Goal: Entertainment & Leisure: Browse casually

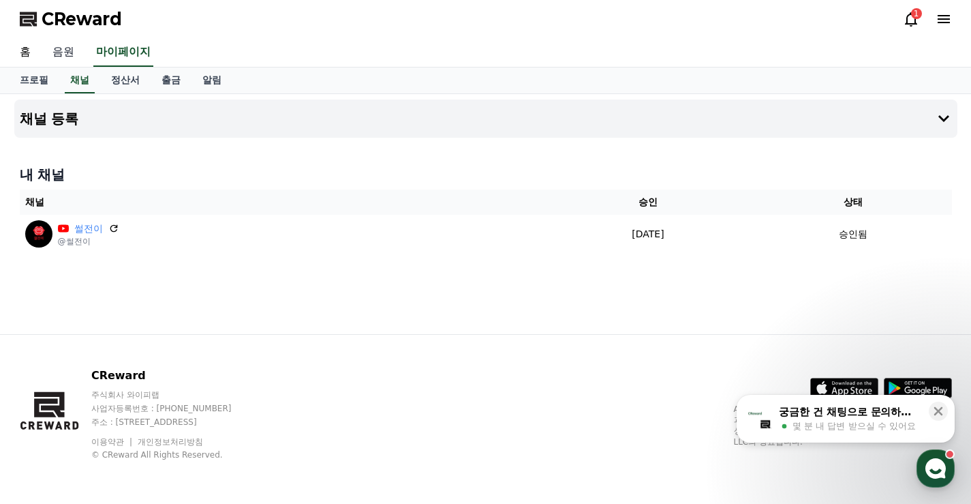
click at [68, 61] on link "음원" at bounding box center [64, 52] width 44 height 29
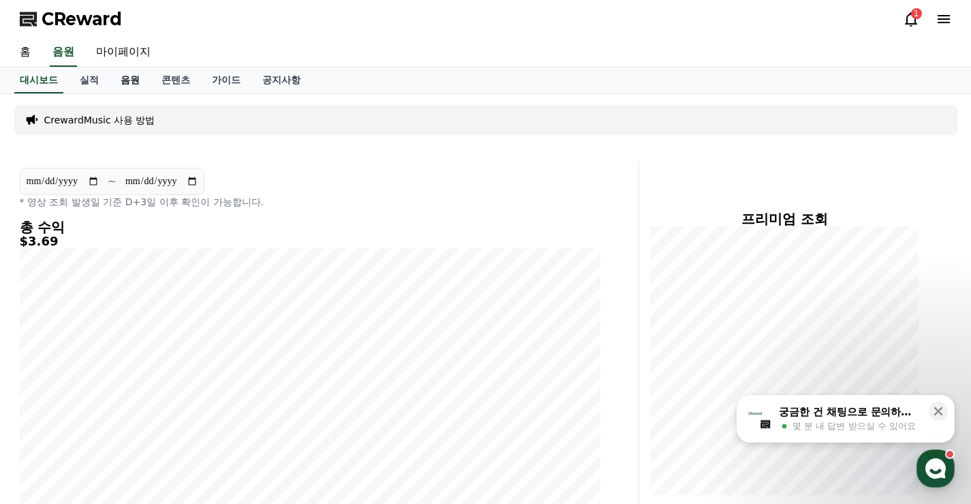
click at [131, 81] on link "음원" at bounding box center [130, 80] width 41 height 26
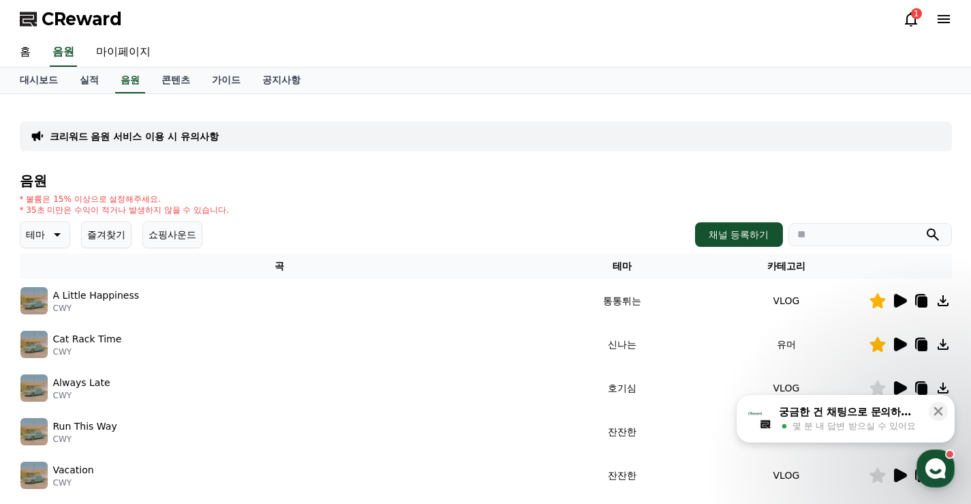
click at [183, 232] on button "쇼핑사운드" at bounding box center [172, 234] width 60 height 27
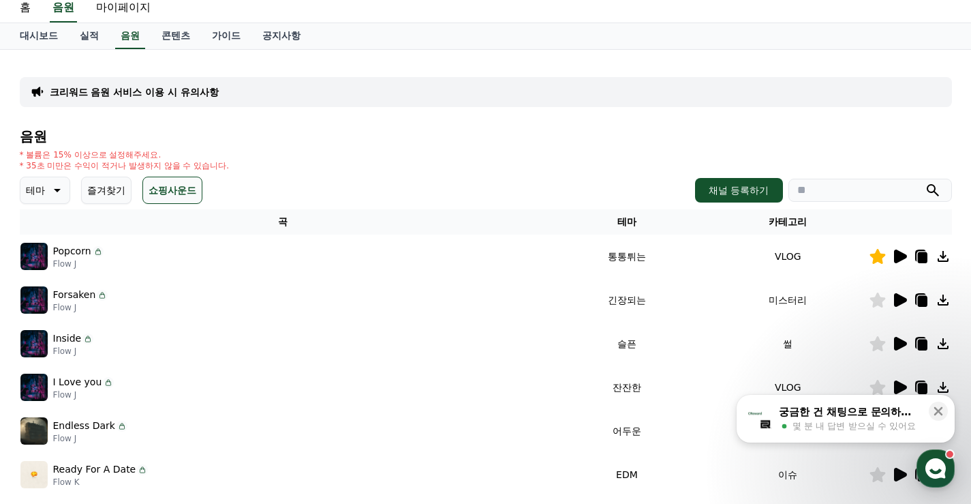
scroll to position [68, 0]
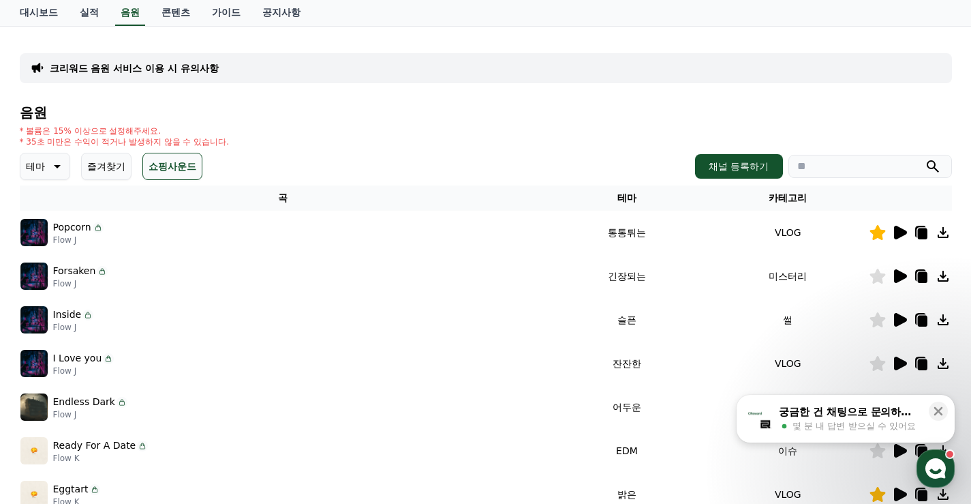
click at [97, 160] on button "즐겨찾기" at bounding box center [106, 166] width 50 height 27
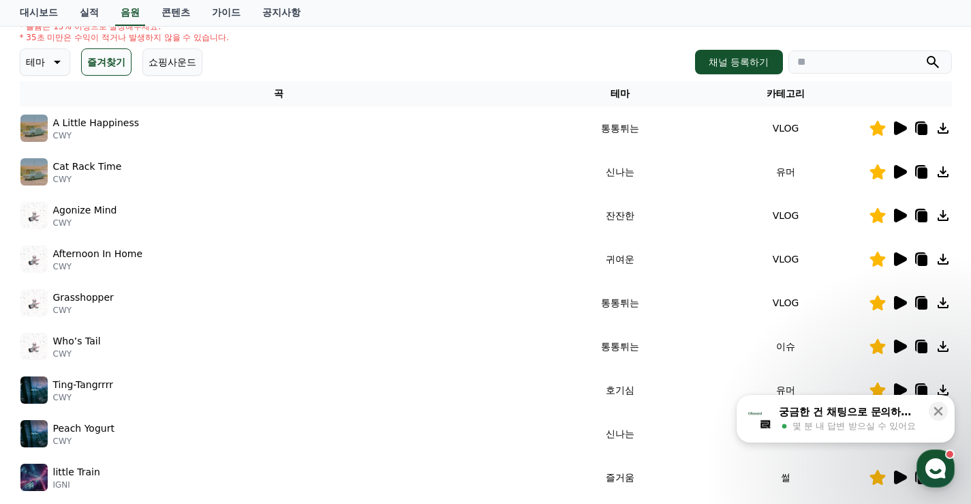
scroll to position [204, 0]
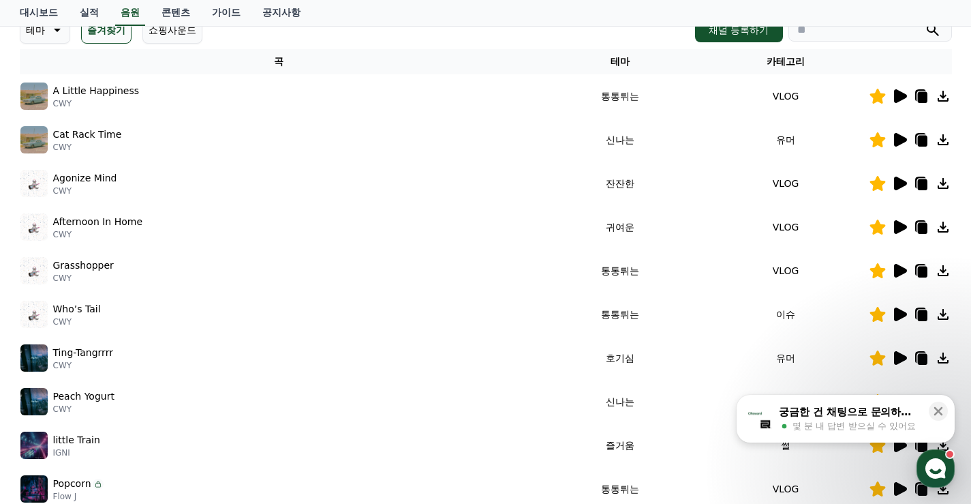
click at [896, 140] on icon at bounding box center [900, 140] width 13 height 14
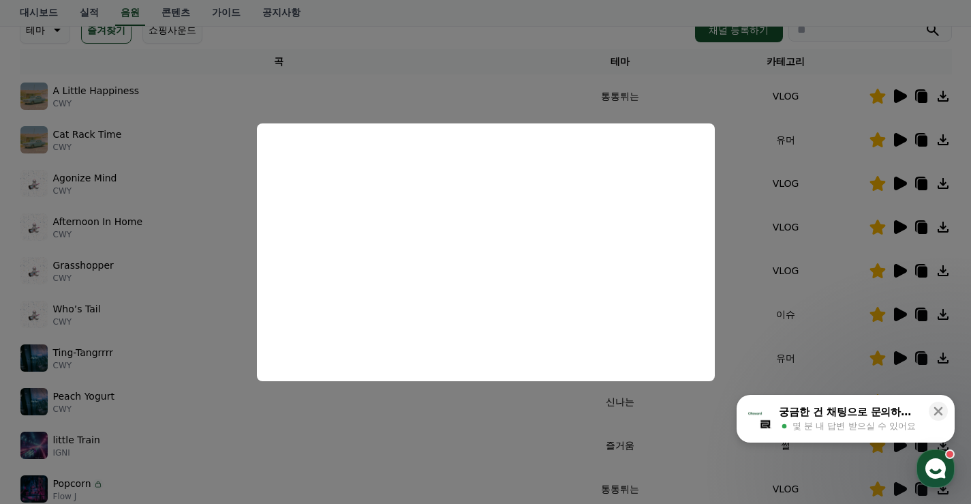
click at [471, 80] on button "close modal" at bounding box center [485, 252] width 971 height 504
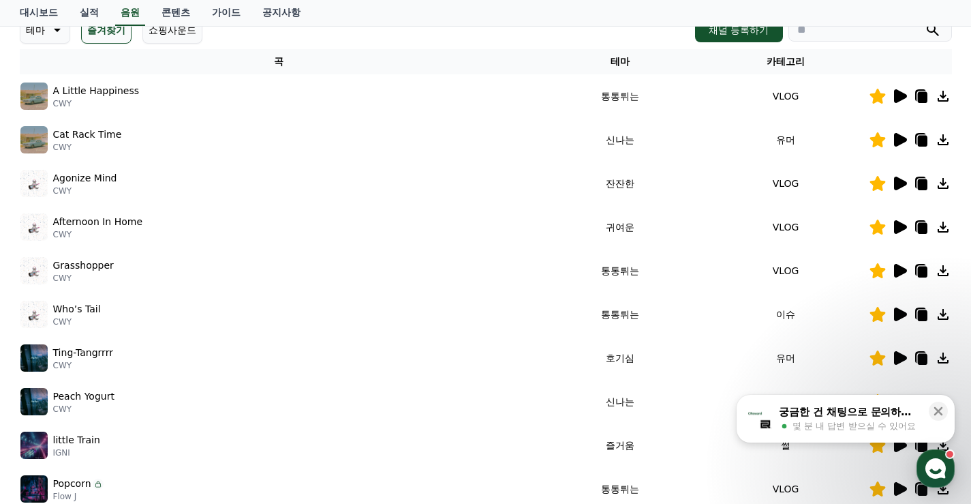
click at [894, 181] on icon at bounding box center [900, 184] width 13 height 14
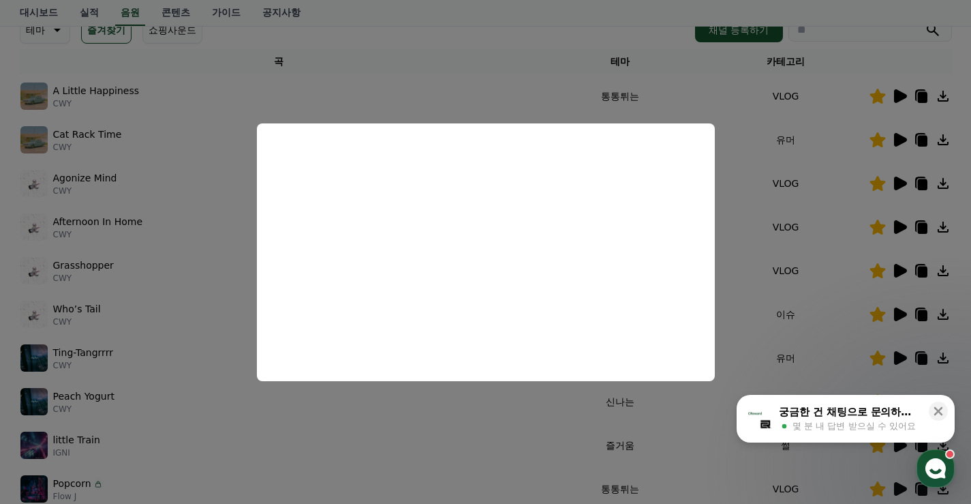
click at [778, 100] on button "close modal" at bounding box center [485, 252] width 971 height 504
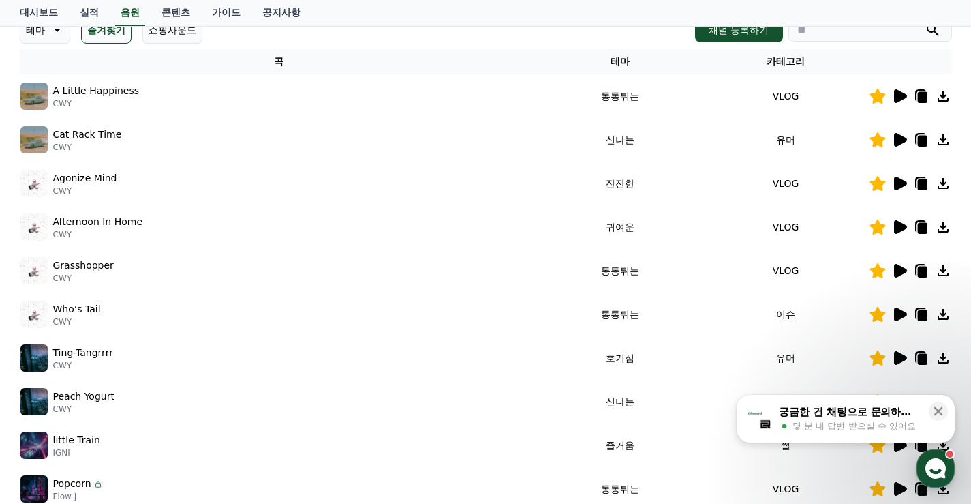
click at [900, 95] on icon at bounding box center [900, 96] width 13 height 14
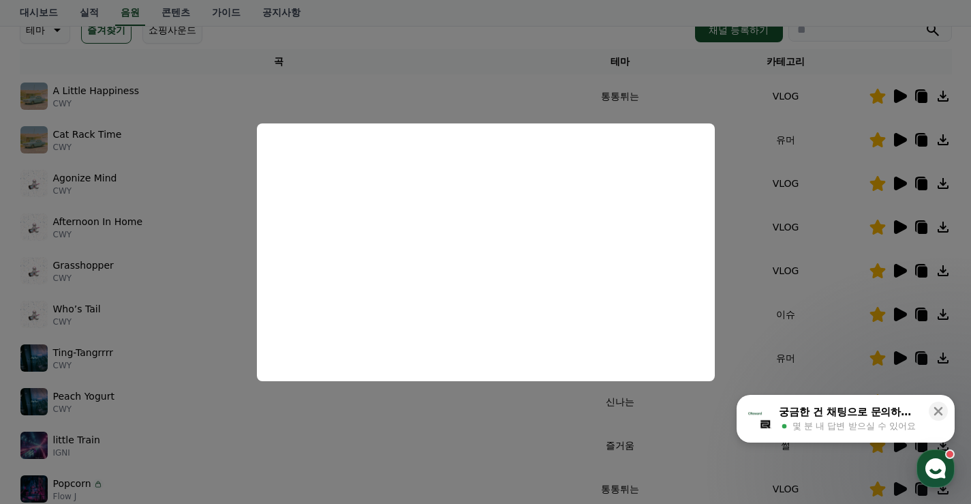
click at [796, 264] on button "close modal" at bounding box center [485, 252] width 971 height 504
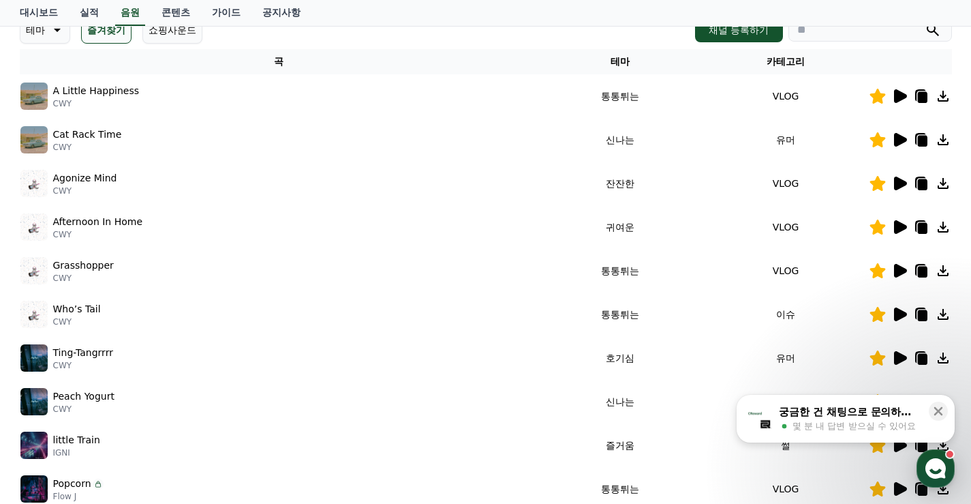
click at [900, 226] on icon at bounding box center [900, 227] width 13 height 14
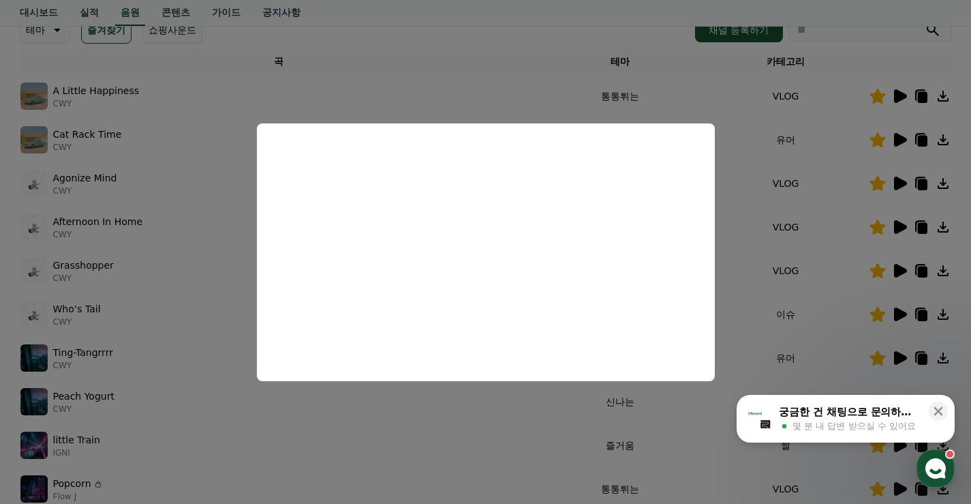
click at [797, 237] on button "close modal" at bounding box center [485, 252] width 971 height 504
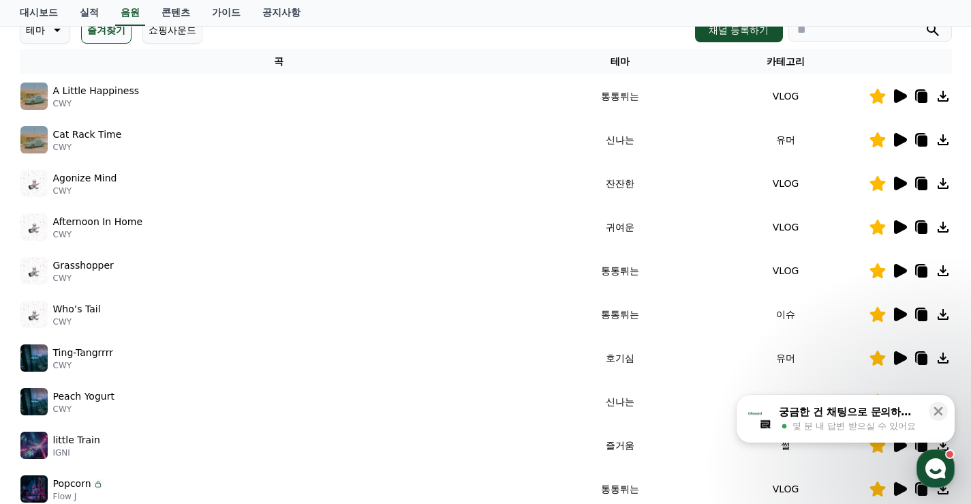
click at [903, 268] on icon at bounding box center [900, 271] width 13 height 14
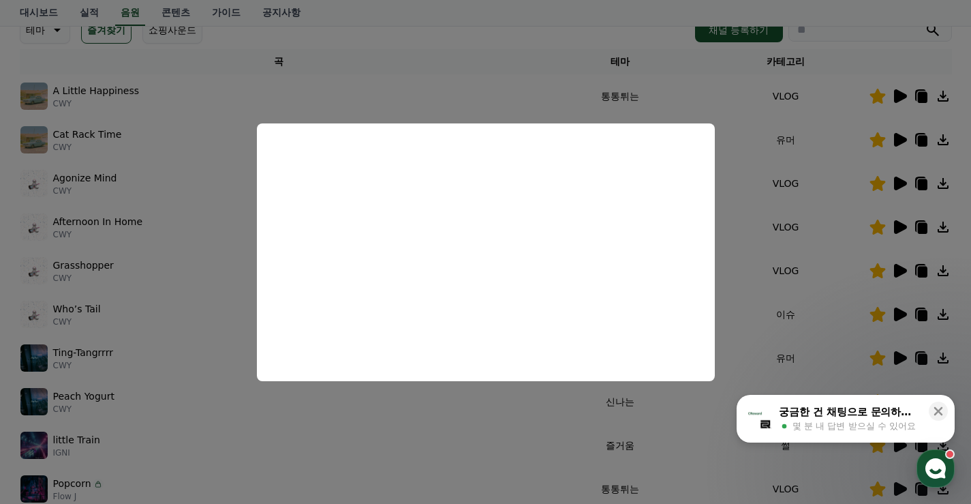
click at [823, 286] on button "close modal" at bounding box center [485, 252] width 971 height 504
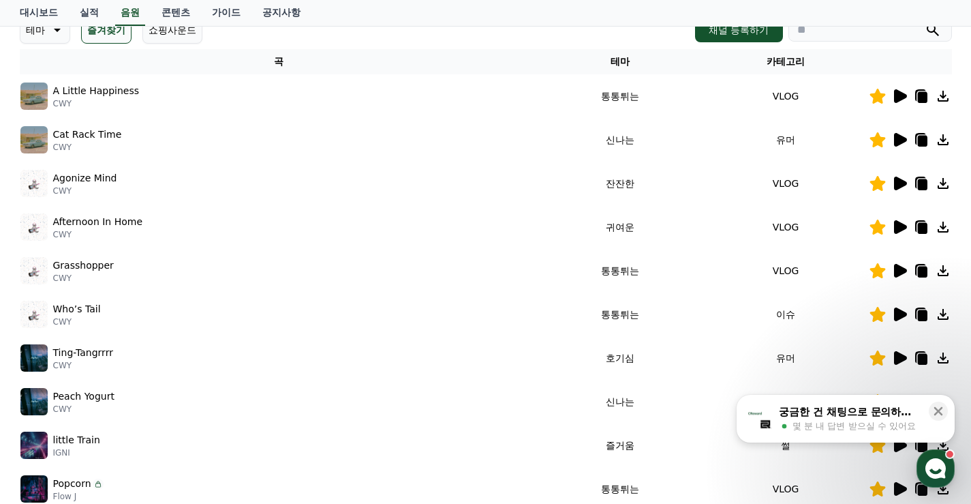
click at [897, 309] on icon at bounding box center [900, 314] width 13 height 14
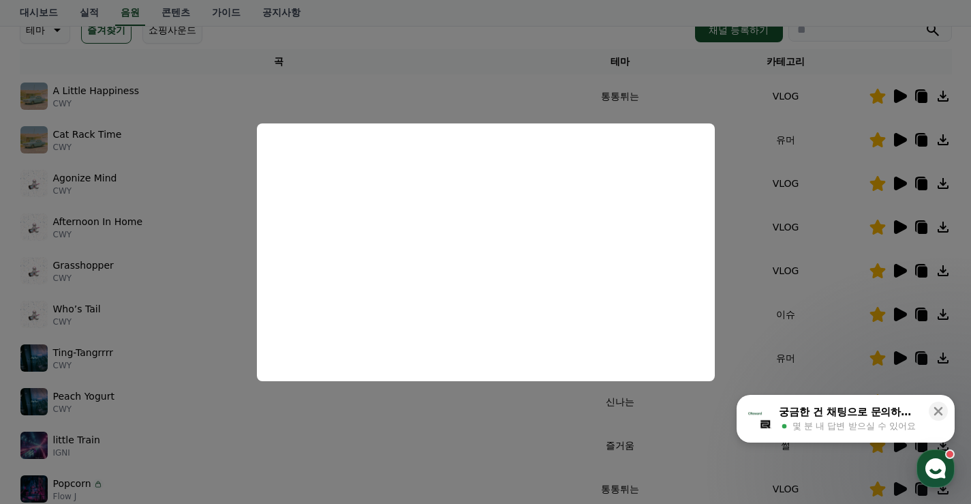
click at [787, 254] on button "close modal" at bounding box center [485, 252] width 971 height 504
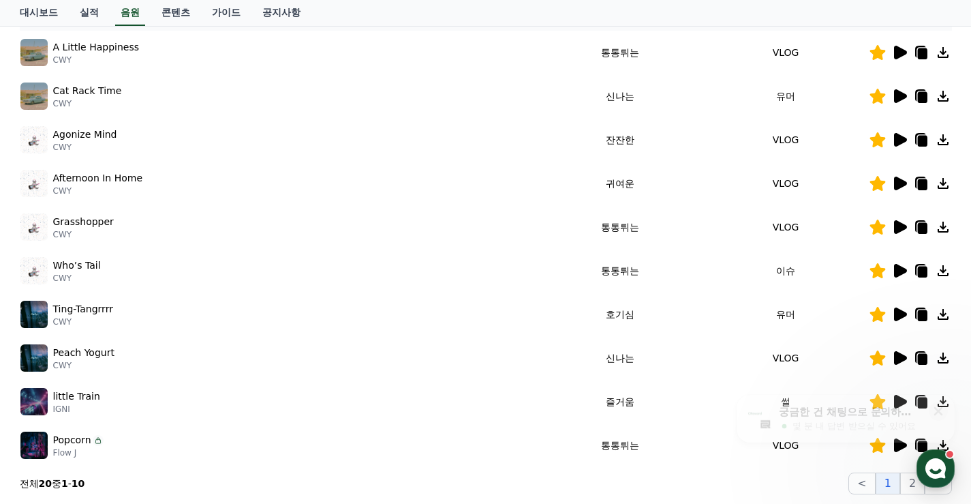
scroll to position [273, 0]
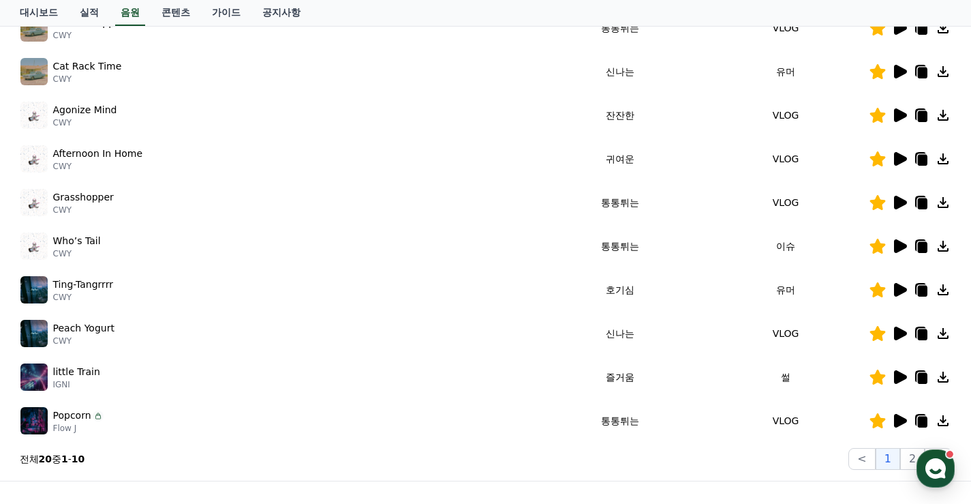
click at [904, 292] on icon at bounding box center [900, 290] width 13 height 14
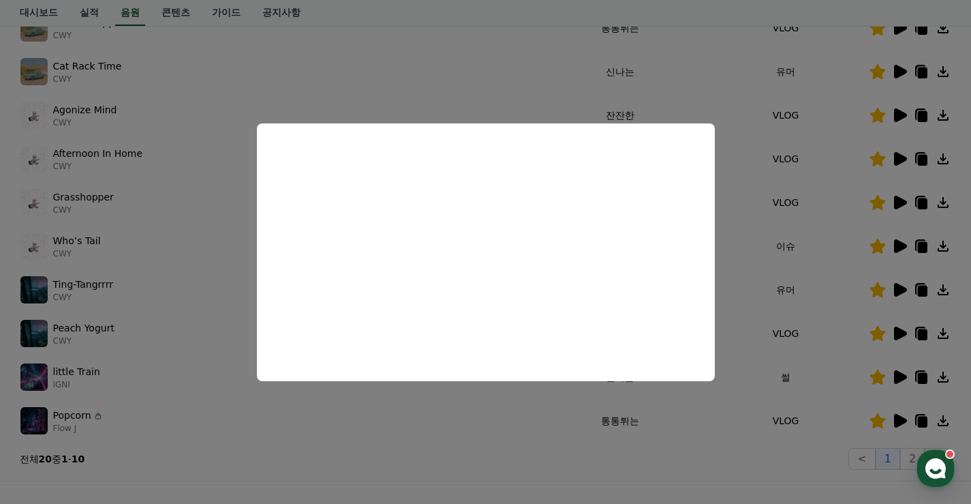
click at [803, 305] on button "close modal" at bounding box center [485, 252] width 971 height 504
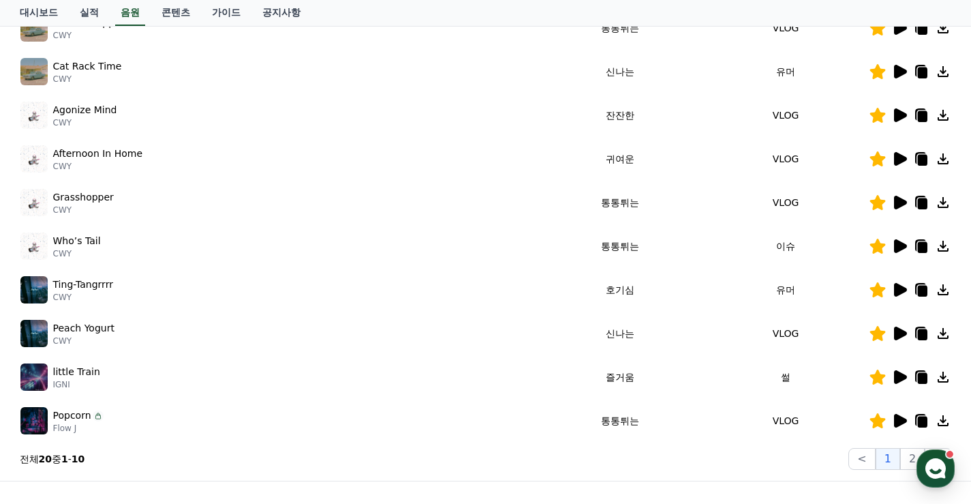
click at [901, 330] on icon at bounding box center [900, 333] width 13 height 14
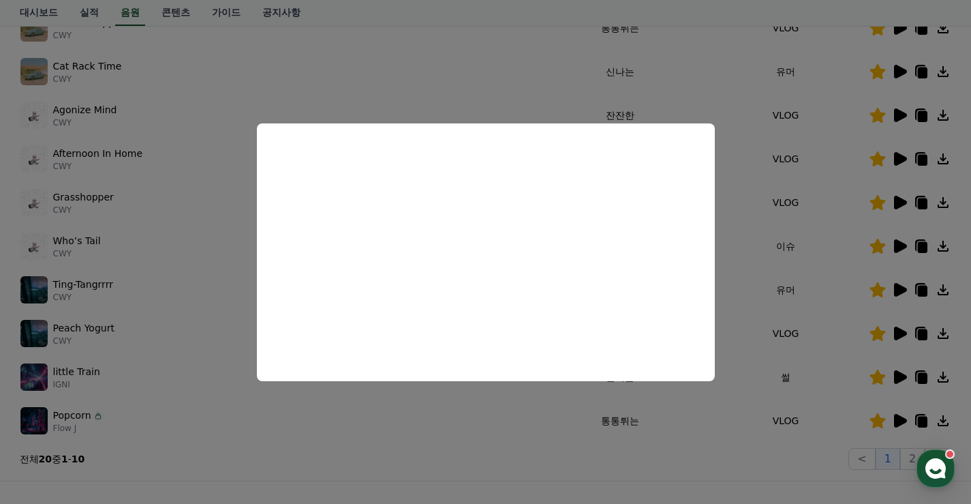
click at [808, 316] on button "close modal" at bounding box center [485, 252] width 971 height 504
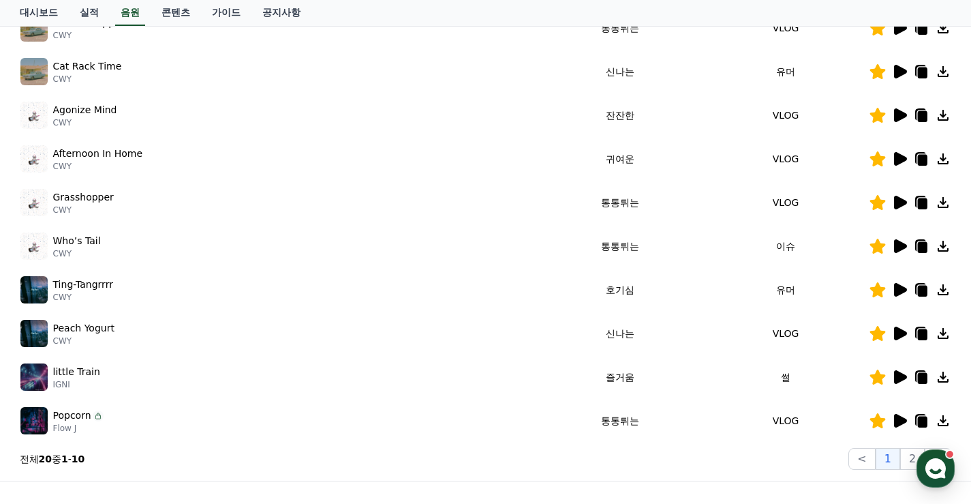
click at [905, 373] on icon at bounding box center [899, 377] width 16 height 16
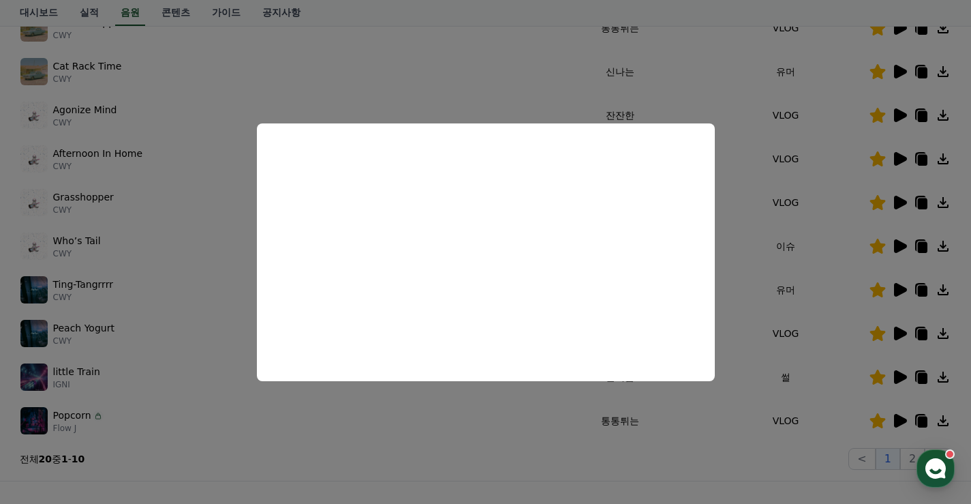
click at [771, 337] on button "close modal" at bounding box center [485, 252] width 971 height 504
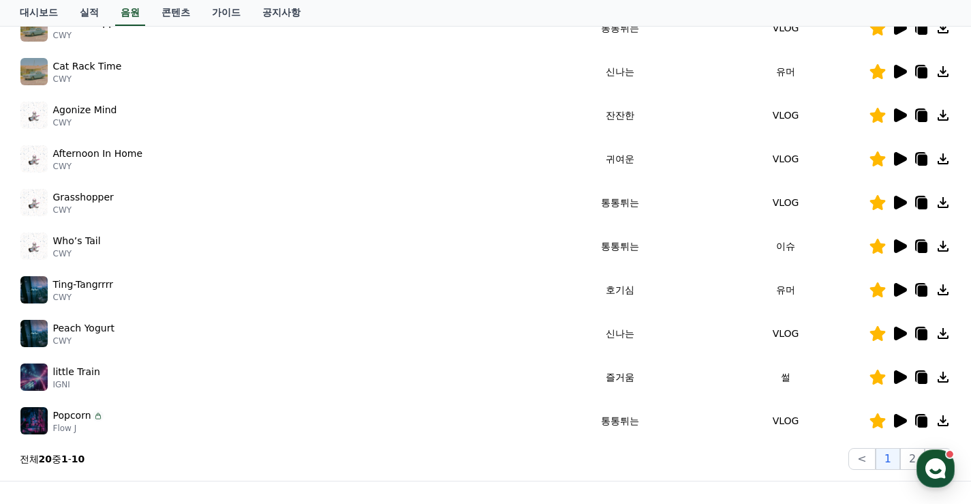
click at [903, 420] on icon at bounding box center [900, 421] width 13 height 14
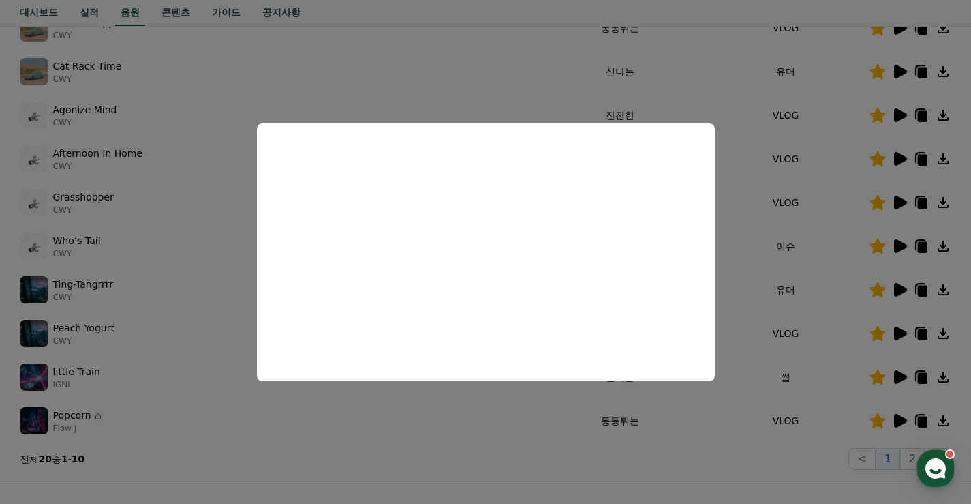
click at [796, 322] on button "close modal" at bounding box center [485, 252] width 971 height 504
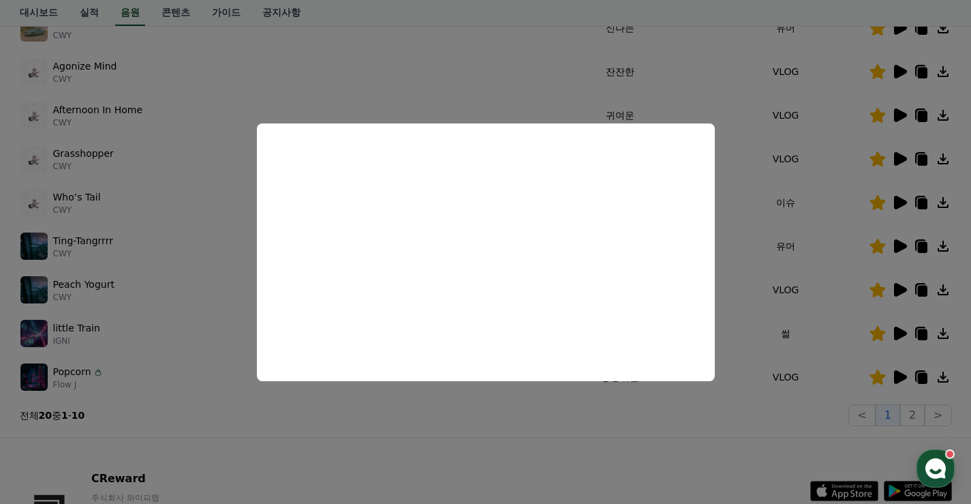
scroll to position [341, 0]
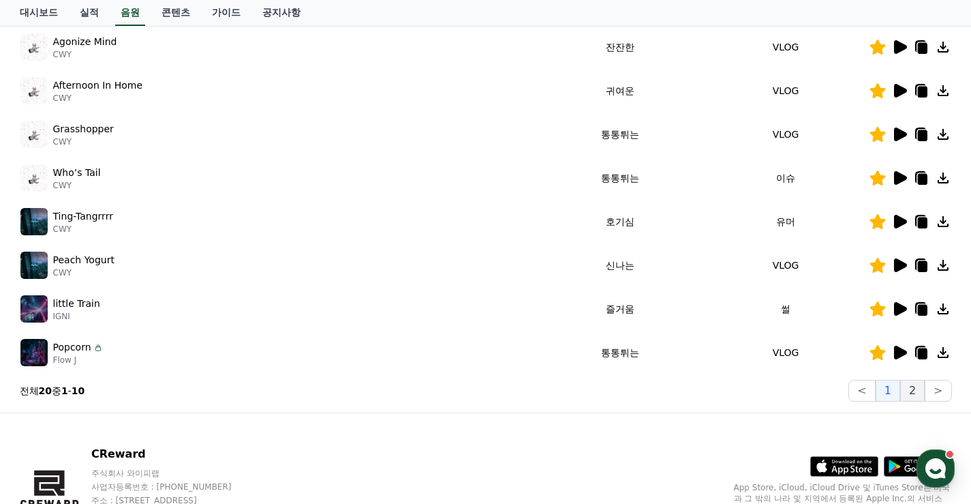
click at [905, 393] on button "2" at bounding box center [912, 391] width 25 height 22
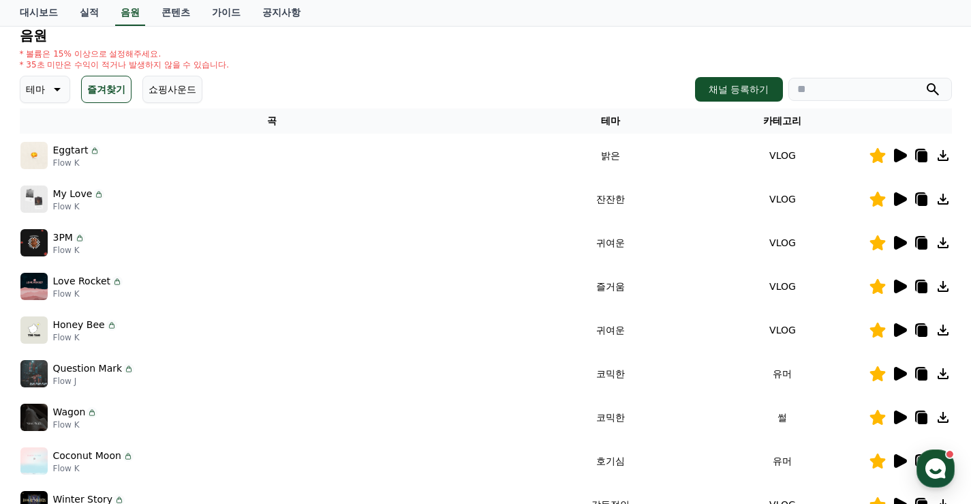
scroll to position [136, 0]
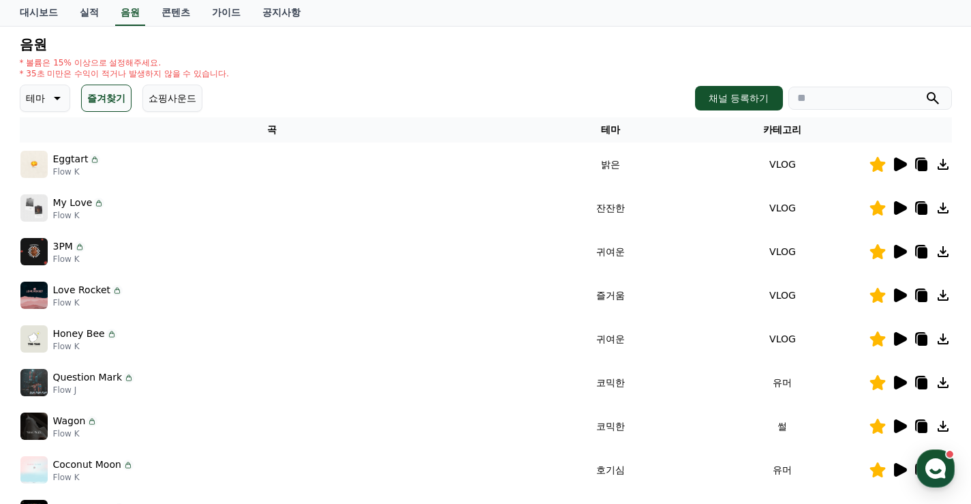
click at [894, 166] on icon at bounding box center [900, 164] width 13 height 14
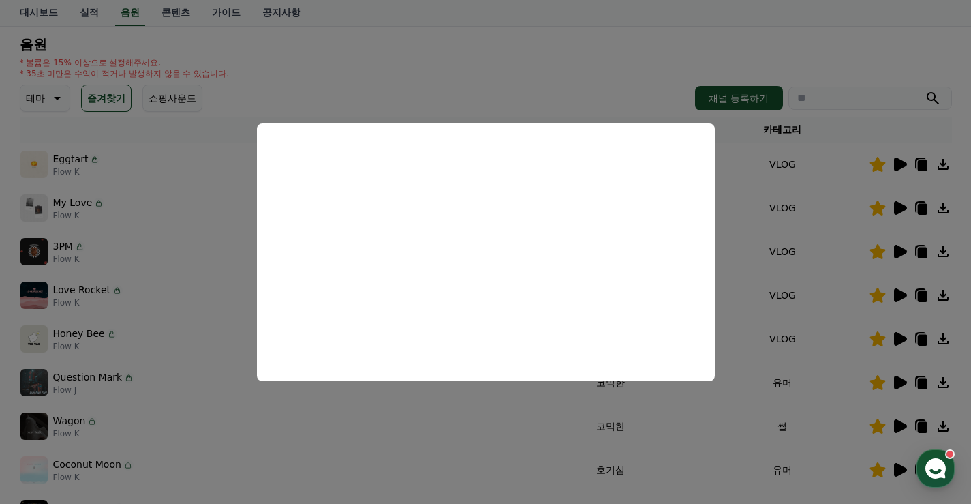
click at [792, 230] on button "close modal" at bounding box center [485, 252] width 971 height 504
click at [897, 209] on icon at bounding box center [900, 208] width 13 height 14
click at [786, 265] on button "close modal" at bounding box center [485, 252] width 971 height 504
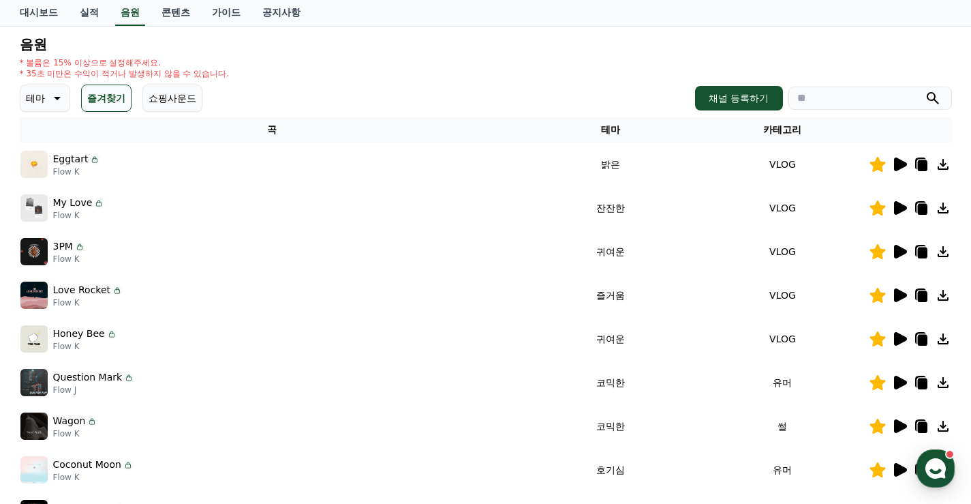
click at [898, 246] on icon at bounding box center [900, 252] width 13 height 14
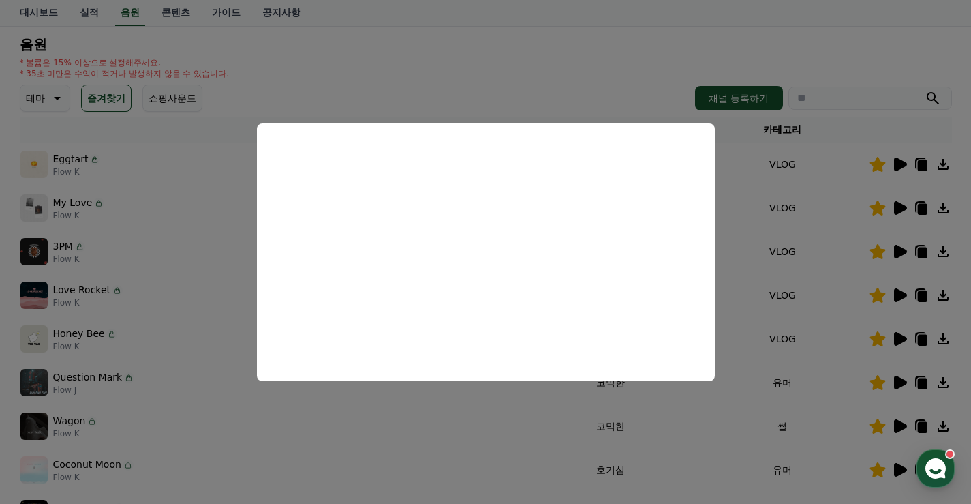
click at [778, 213] on button "close modal" at bounding box center [485, 252] width 971 height 504
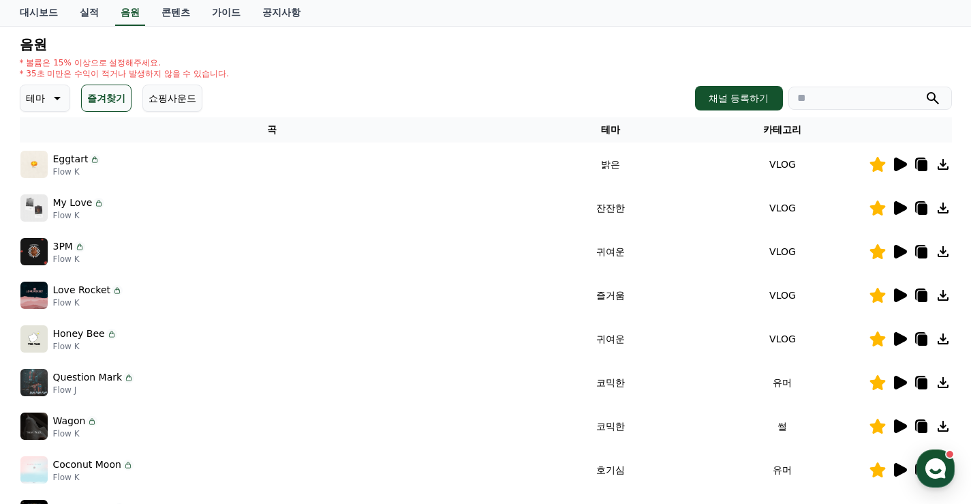
click at [899, 165] on icon at bounding box center [900, 164] width 13 height 14
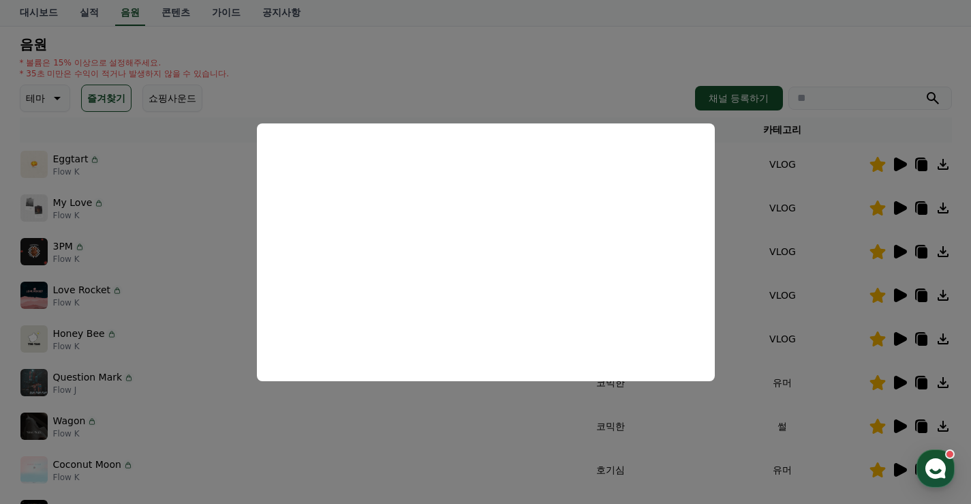
click at [827, 217] on button "close modal" at bounding box center [485, 252] width 971 height 504
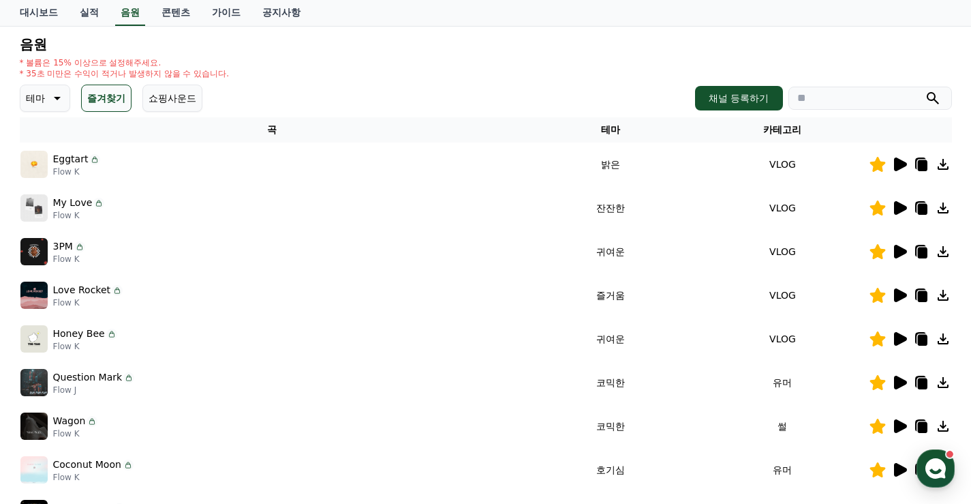
click at [922, 163] on icon at bounding box center [922, 165] width 10 height 11
click at [900, 296] on icon at bounding box center [900, 295] width 13 height 14
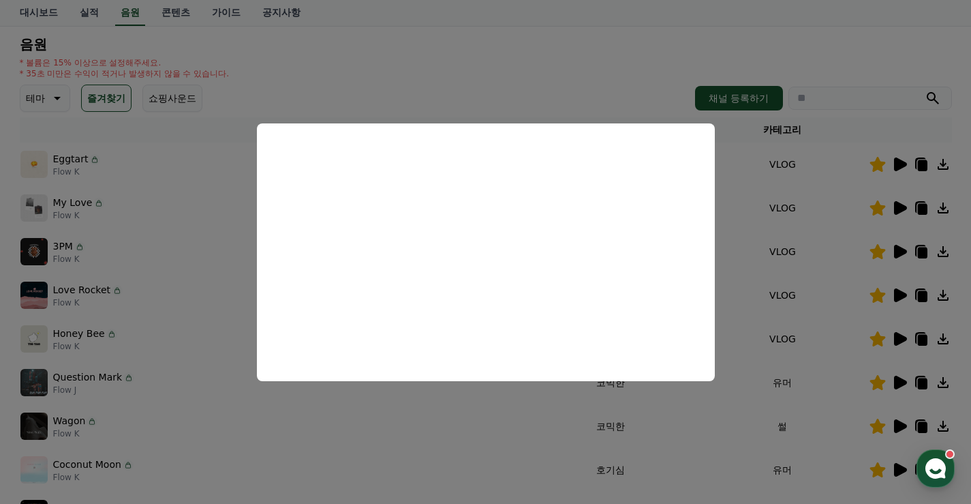
click at [518, 429] on button "close modal" at bounding box center [485, 252] width 971 height 504
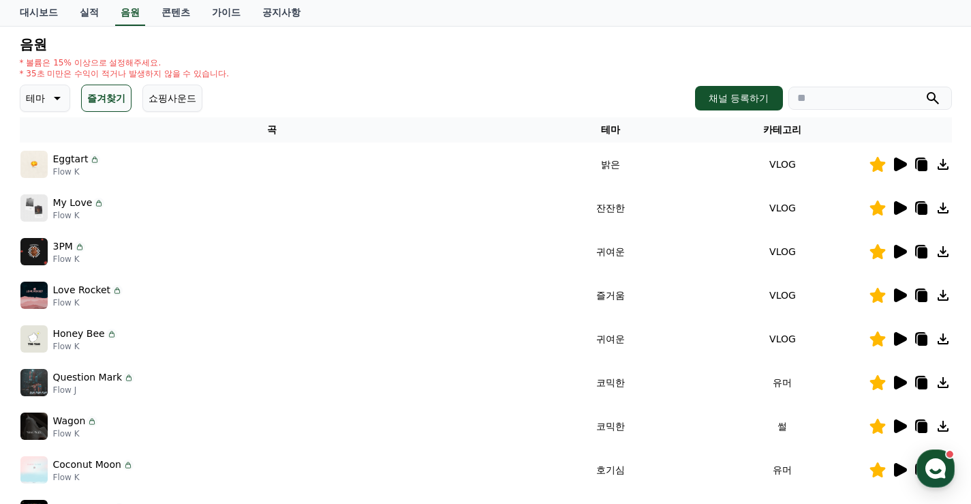
click at [899, 343] on icon at bounding box center [900, 339] width 13 height 14
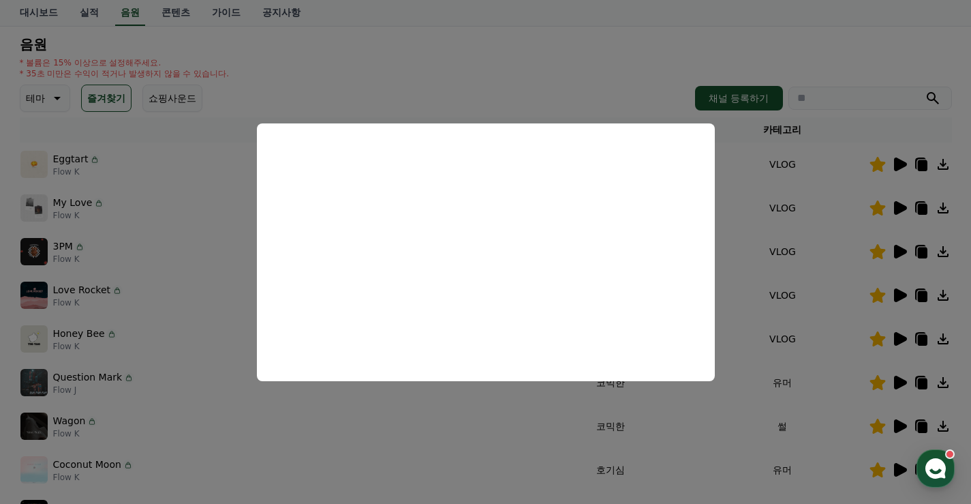
click at [546, 415] on button "close modal" at bounding box center [485, 252] width 971 height 504
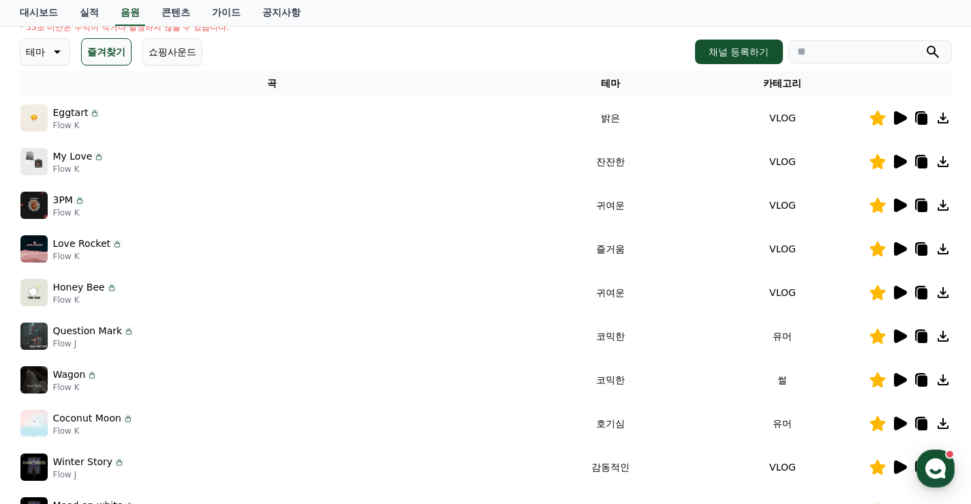
scroll to position [204, 0]
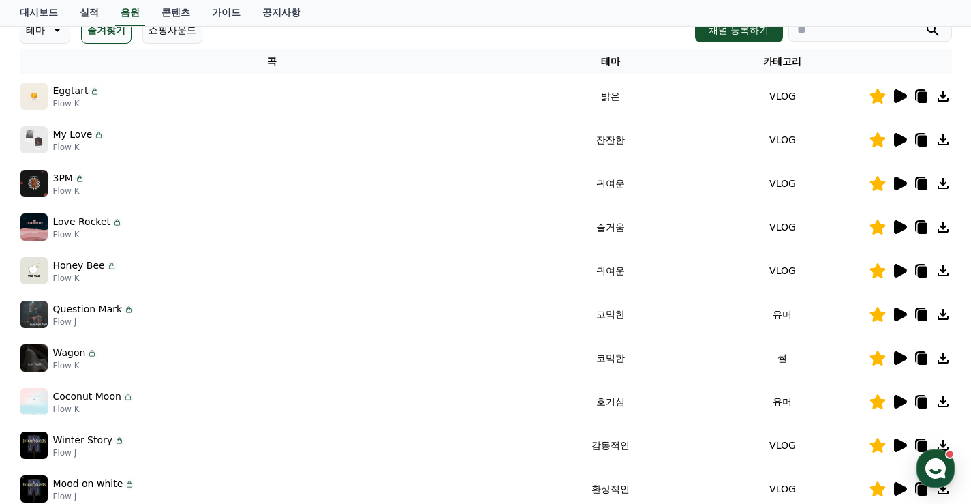
click at [897, 318] on icon at bounding box center [900, 314] width 13 height 14
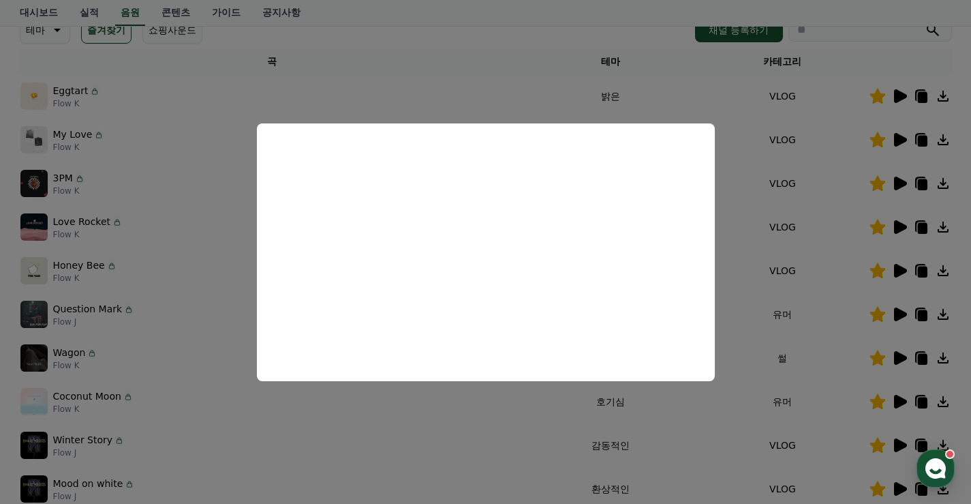
click at [552, 441] on button "close modal" at bounding box center [485, 252] width 971 height 504
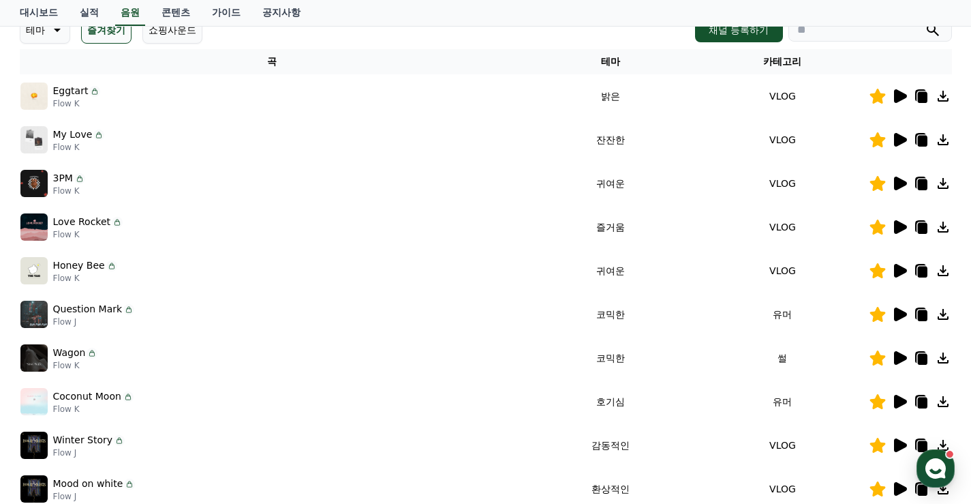
click at [898, 358] on icon at bounding box center [900, 358] width 13 height 14
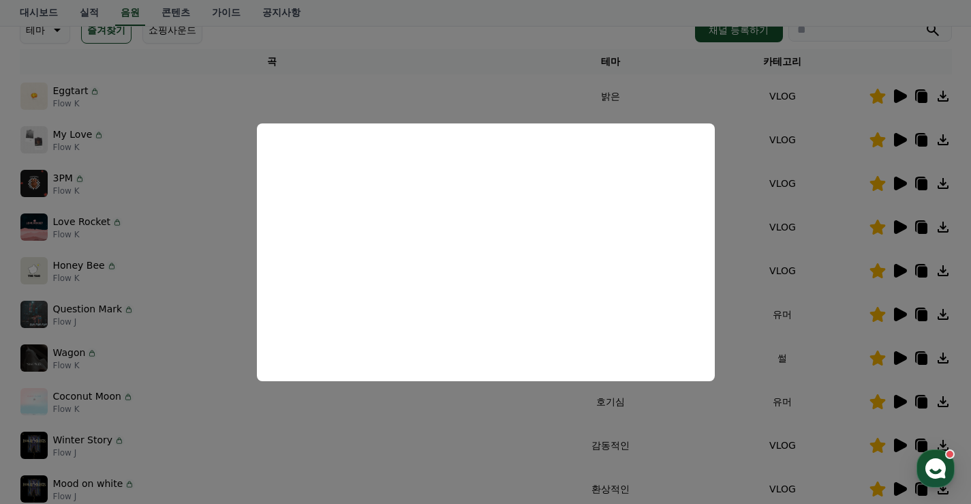
drag, startPoint x: 824, startPoint y: 431, endPoint x: 845, endPoint y: 424, distance: 22.4
click at [825, 431] on button "close modal" at bounding box center [485, 252] width 971 height 504
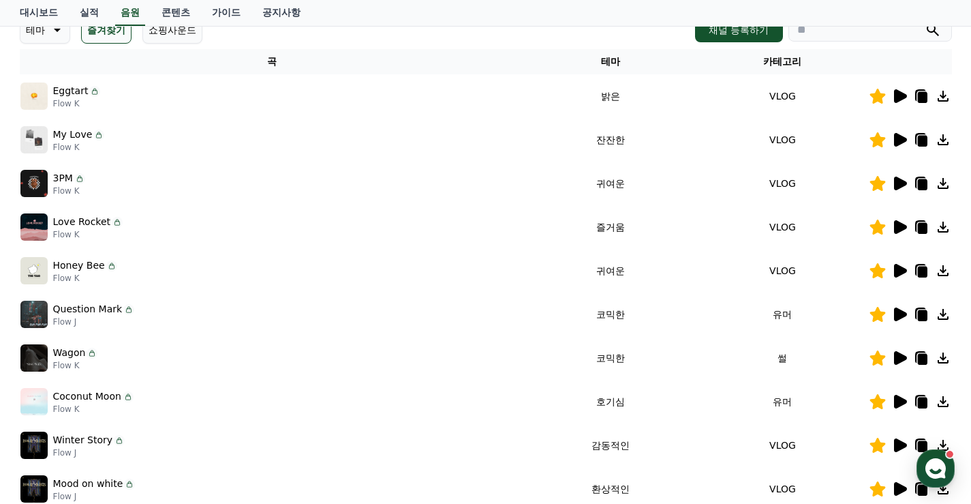
click at [900, 405] on icon at bounding box center [900, 402] width 13 height 14
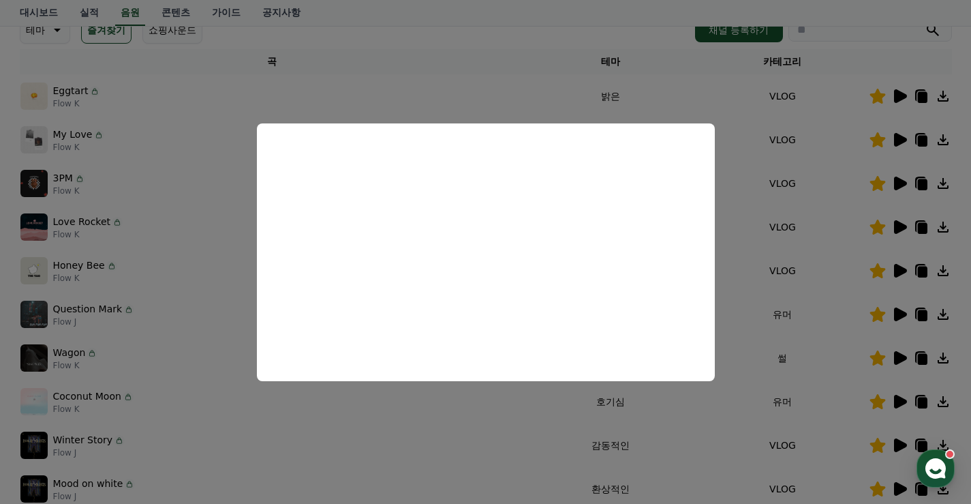
click at [810, 313] on button "close modal" at bounding box center [485, 252] width 971 height 504
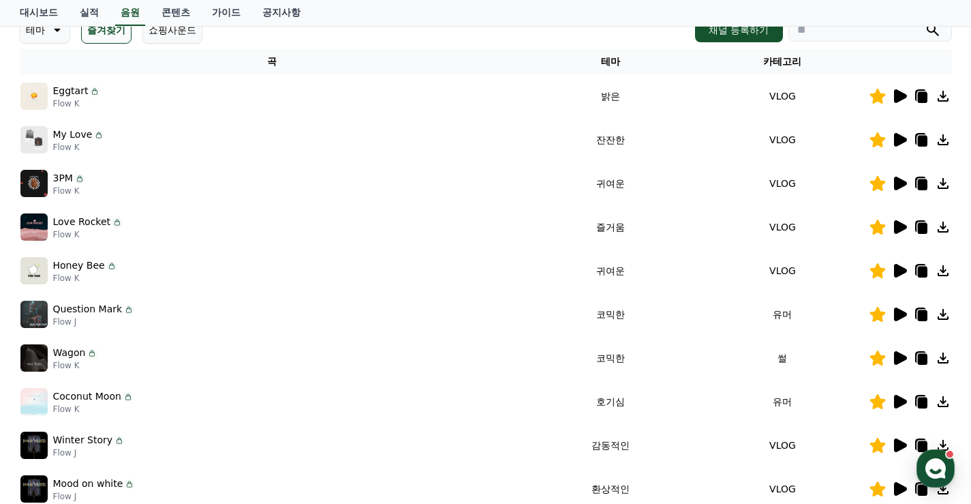
click at [900, 225] on icon at bounding box center [900, 227] width 13 height 14
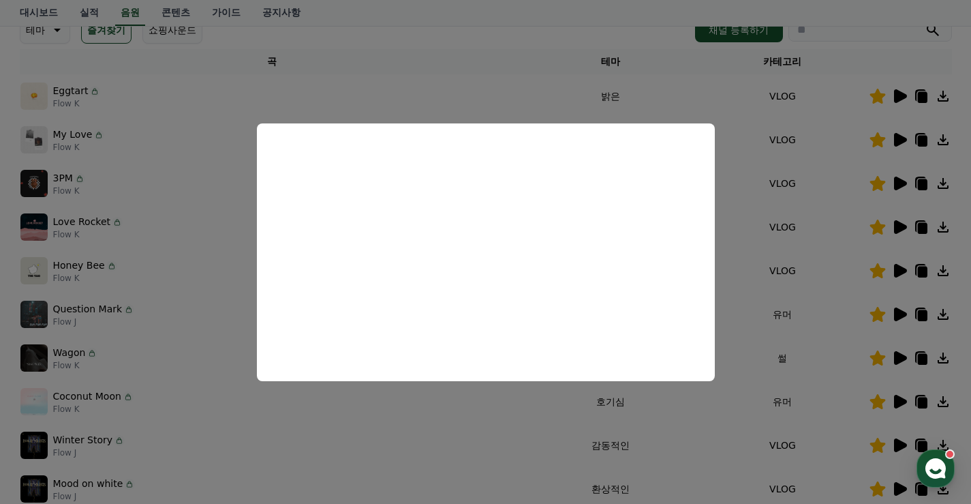
click at [752, 343] on button "close modal" at bounding box center [485, 252] width 971 height 504
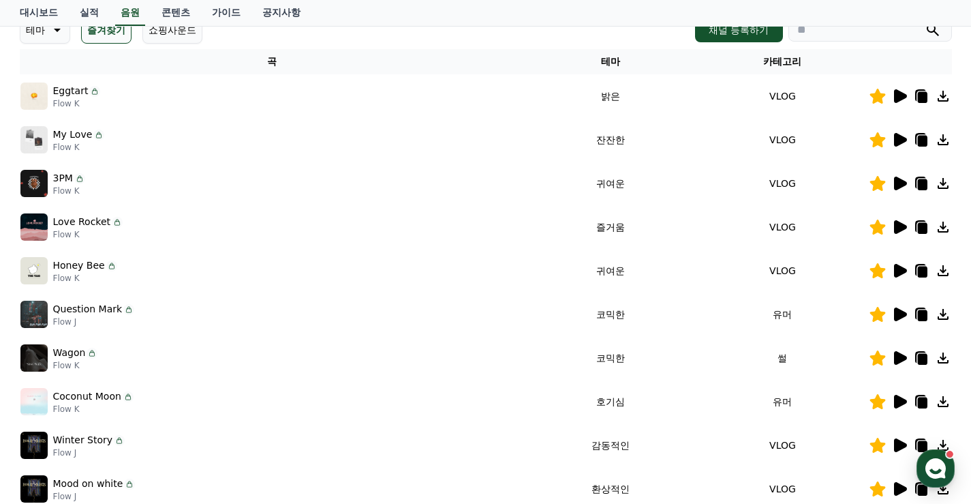
click at [921, 232] on icon at bounding box center [922, 228] width 10 height 11
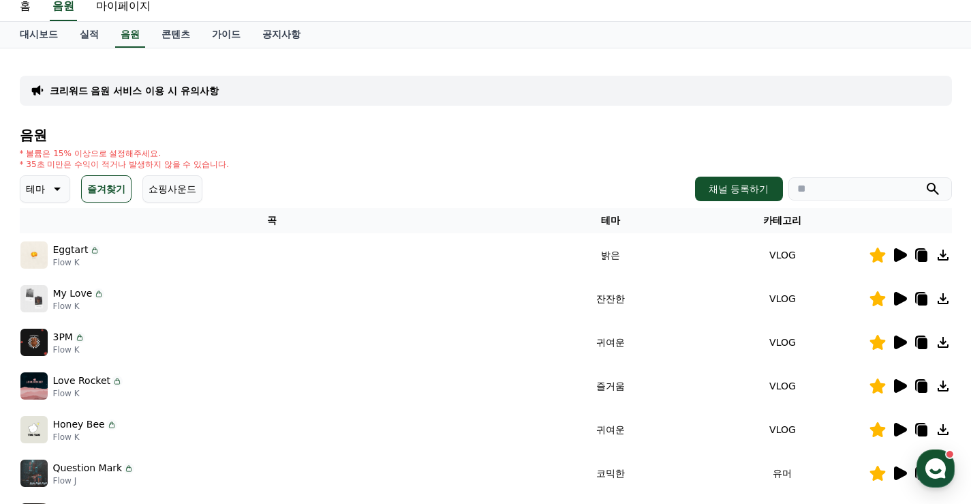
scroll to position [0, 0]
